Goal: Task Accomplishment & Management: Manage account settings

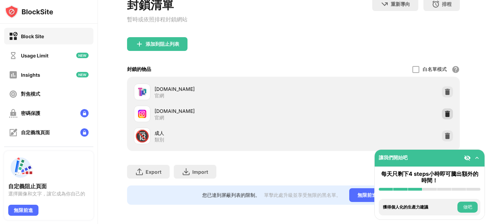
click at [448, 113] on img at bounding box center [447, 113] width 7 height 7
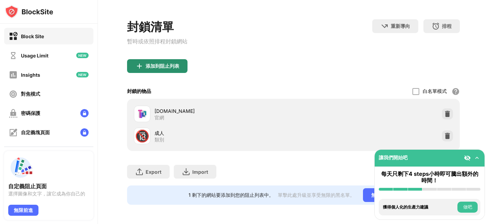
click at [167, 67] on div "添加到阻止列表" at bounding box center [163, 65] width 34 height 5
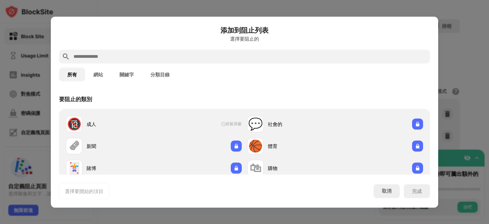
click at [208, 55] on input "text" at bounding box center [250, 56] width 354 height 8
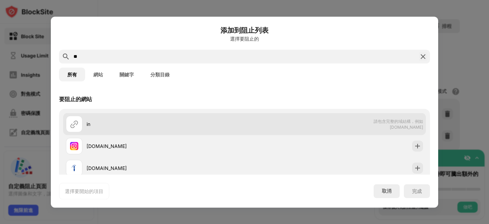
scroll to position [7, 0]
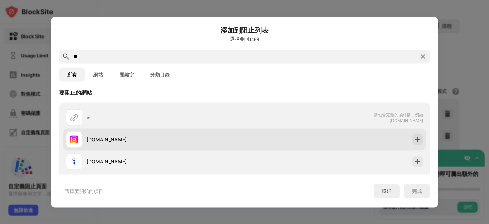
type input "**"
click at [230, 129] on div "[DOMAIN_NAME]" at bounding box center [244, 139] width 363 height 22
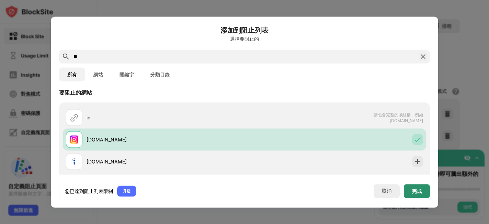
click at [426, 190] on div "完成" at bounding box center [417, 191] width 26 height 14
